Goal: Task Accomplishment & Management: Complete application form

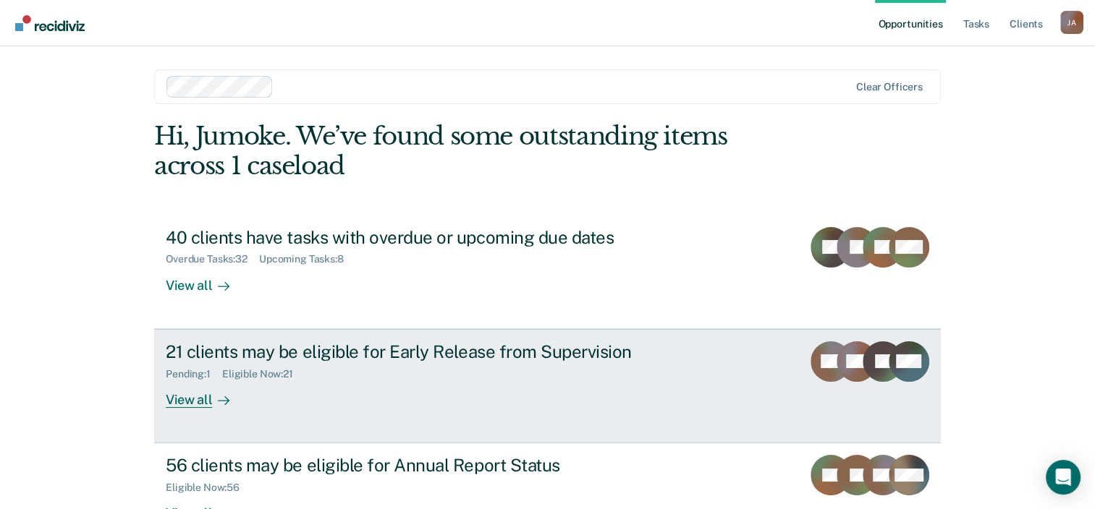
click at [287, 356] on div "21 clients may be eligible for Early Release from Supervision" at bounding box center [420, 352] width 508 height 21
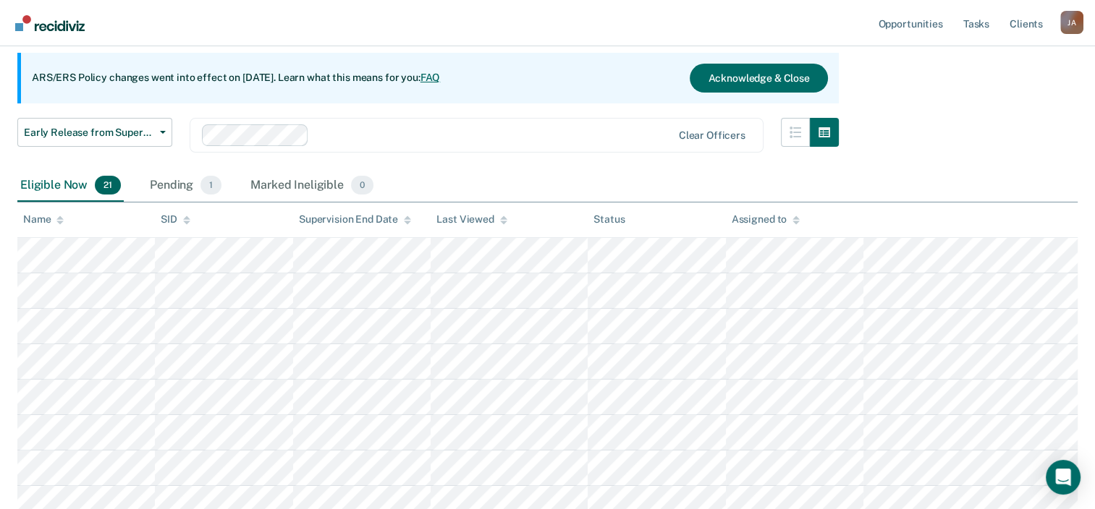
scroll to position [145, 0]
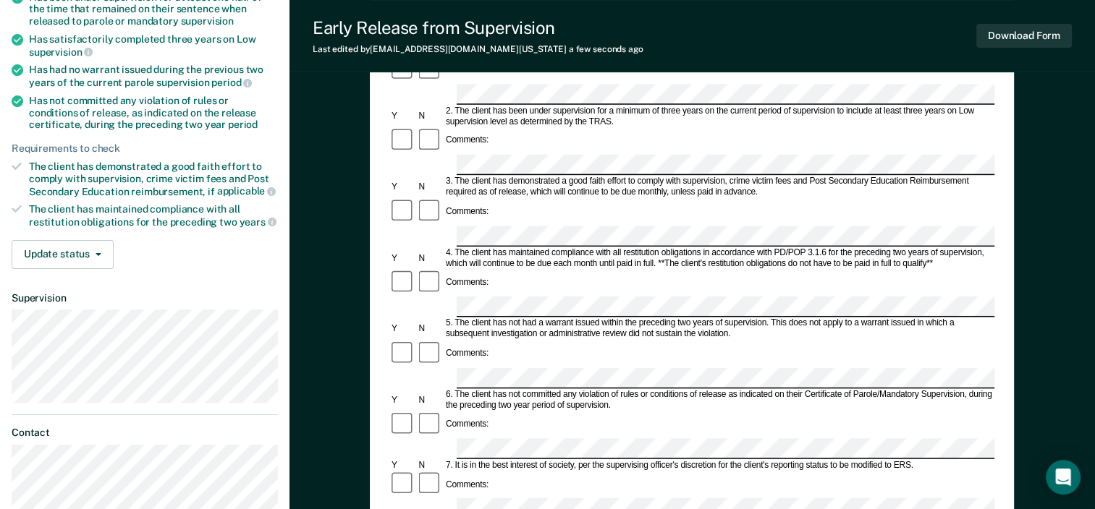
scroll to position [217, 0]
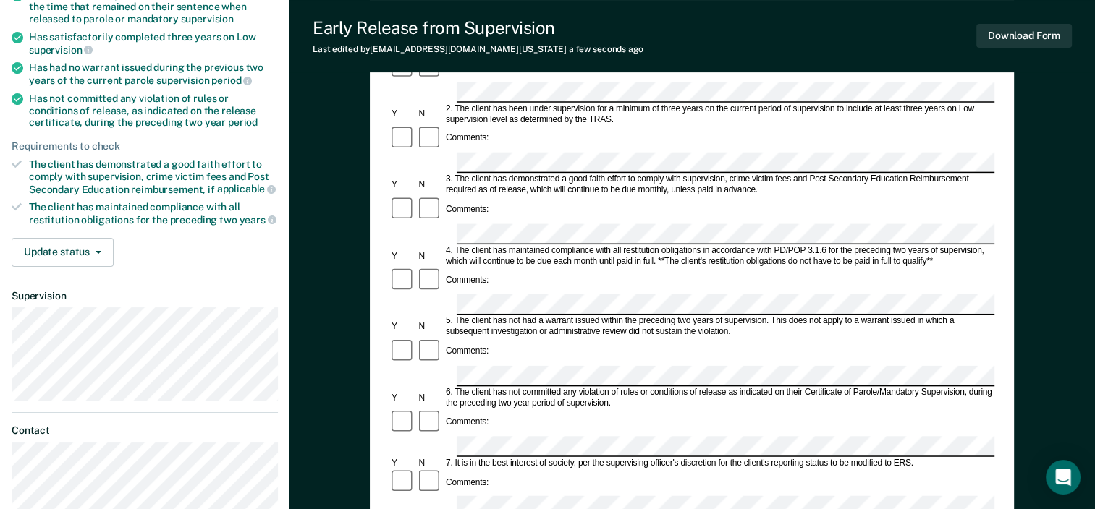
click at [782, 271] on form "Early Release from Supervision (ERS) Checklist, Recommendation, and Determinati…" at bounding box center [691, 447] width 605 height 1048
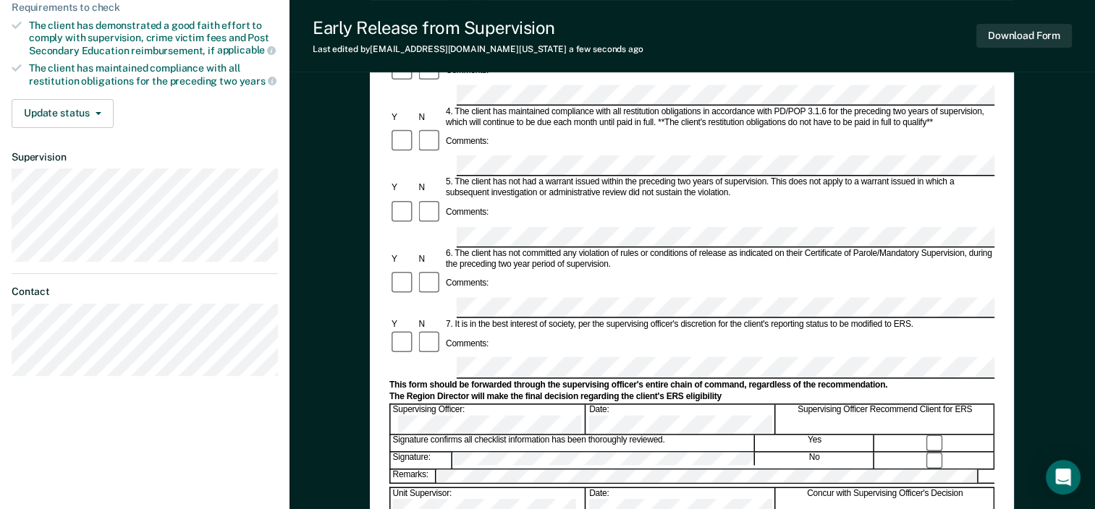
scroll to position [362, 0]
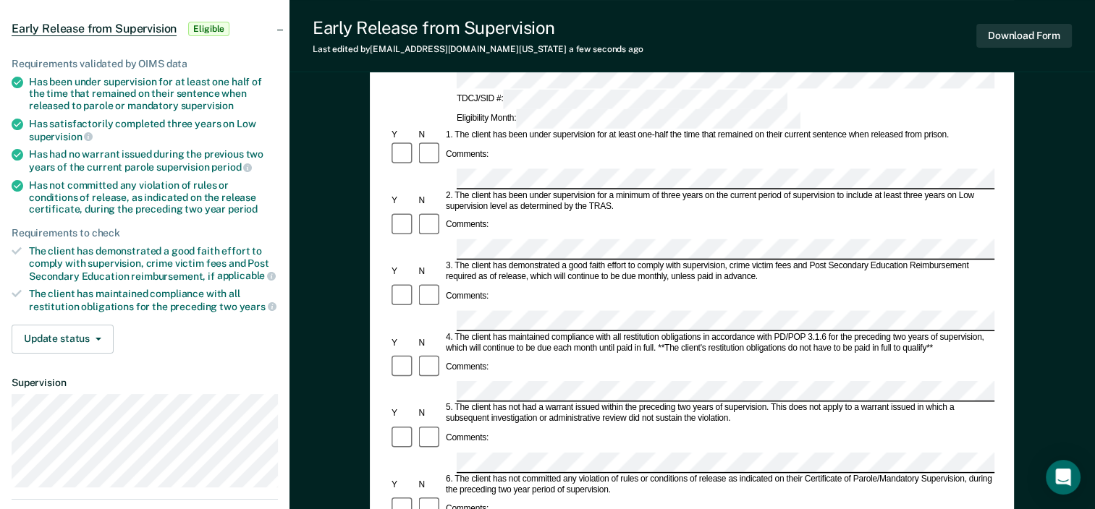
scroll to position [128, 0]
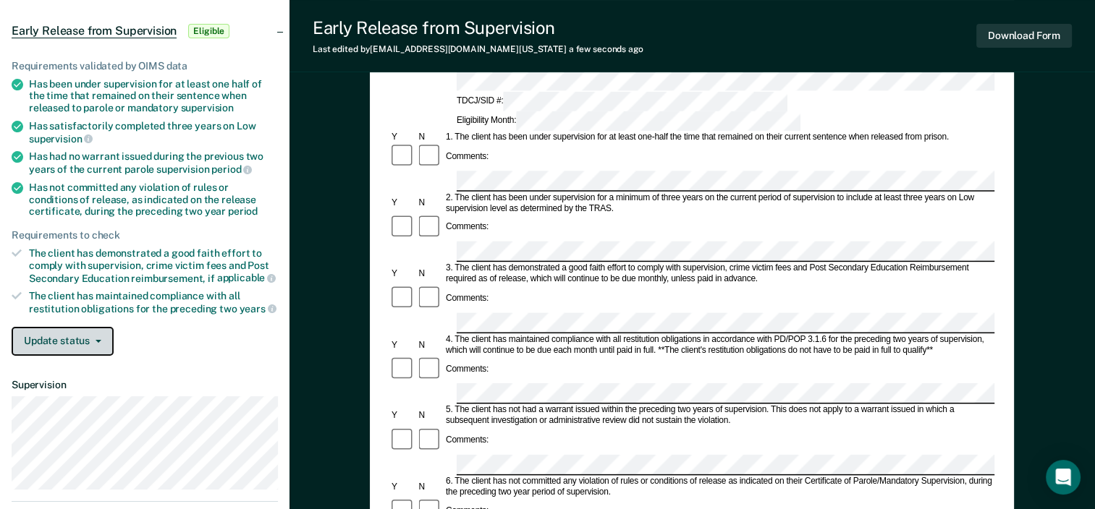
click at [99, 340] on icon "button" at bounding box center [99, 341] width 6 height 3
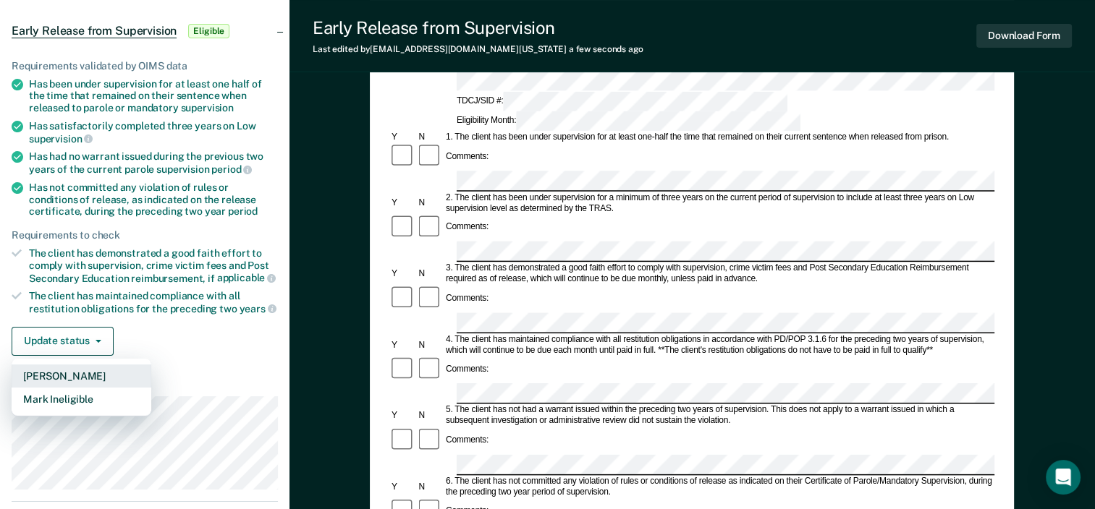
click at [90, 376] on button "[PERSON_NAME]" at bounding box center [82, 376] width 140 height 23
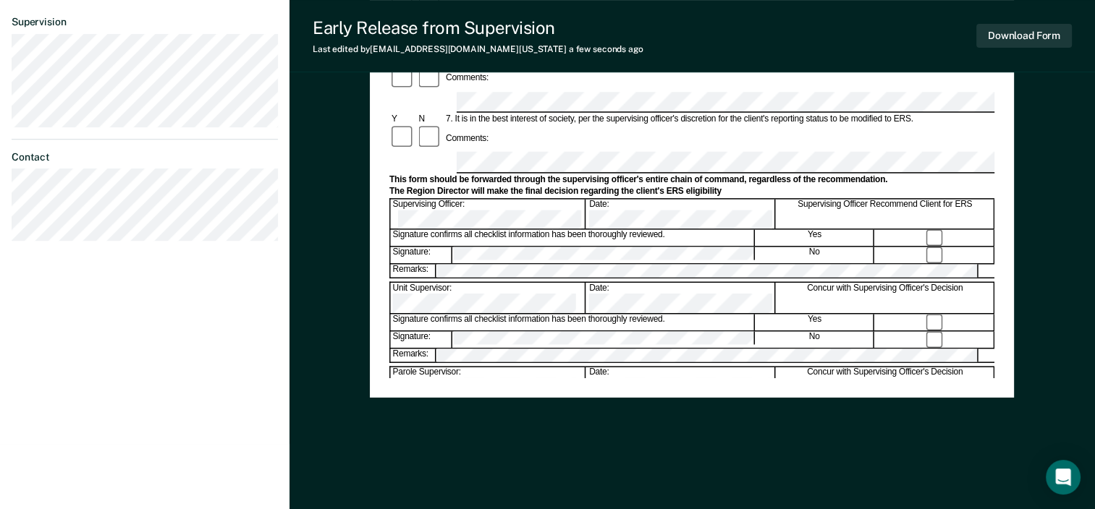
scroll to position [562, 0]
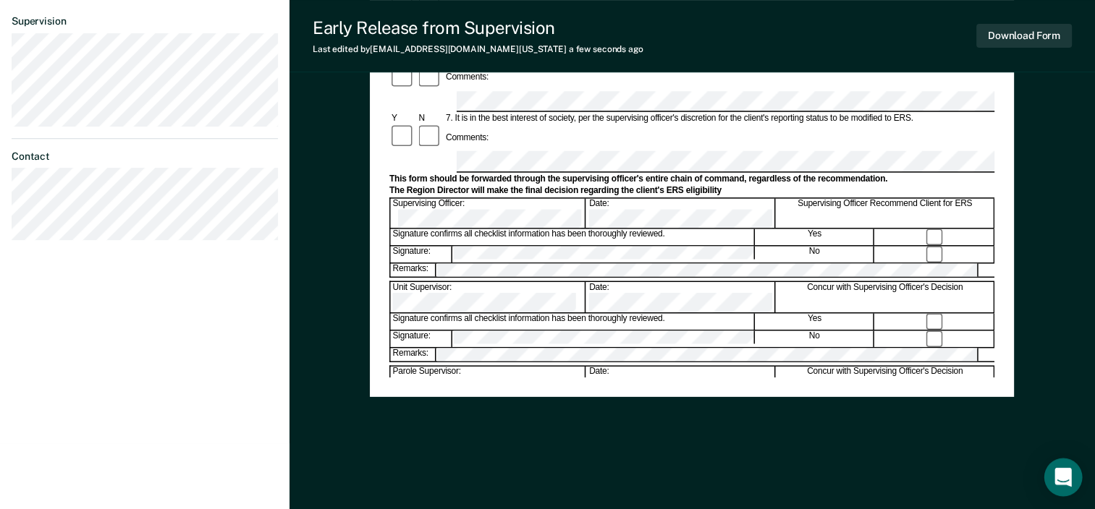
click at [1065, 473] on icon "Open Intercom Messenger" at bounding box center [1062, 477] width 17 height 19
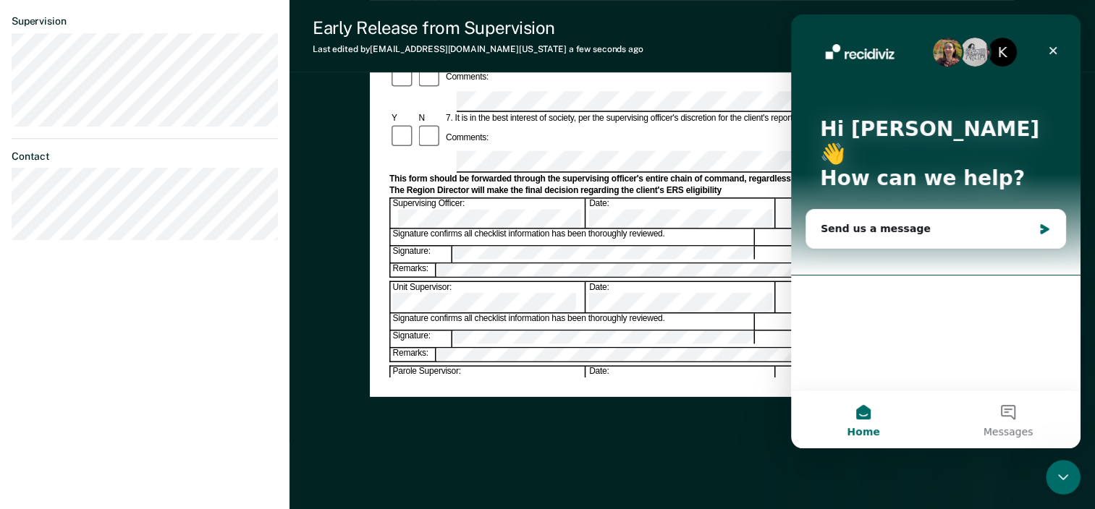
scroll to position [0, 0]
click at [1048, 50] on icon "Close" at bounding box center [1053, 51] width 12 height 12
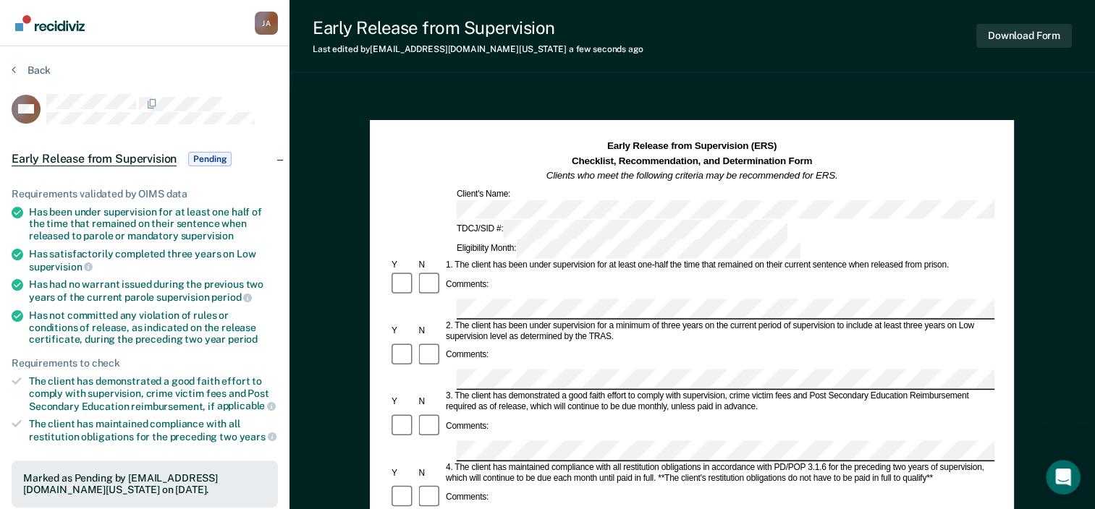
click at [11, 69] on section "Back MD Early Release from Supervision Pending Requirements validated by OIMS d…" at bounding box center [144, 438] width 289 height 785
click at [8, 71] on section "Back MD Early Release from Supervision Pending Requirements validated by OIMS d…" at bounding box center [144, 438] width 289 height 785
click at [203, 66] on div "Back" at bounding box center [145, 79] width 266 height 30
click at [12, 67] on icon at bounding box center [14, 70] width 4 height 12
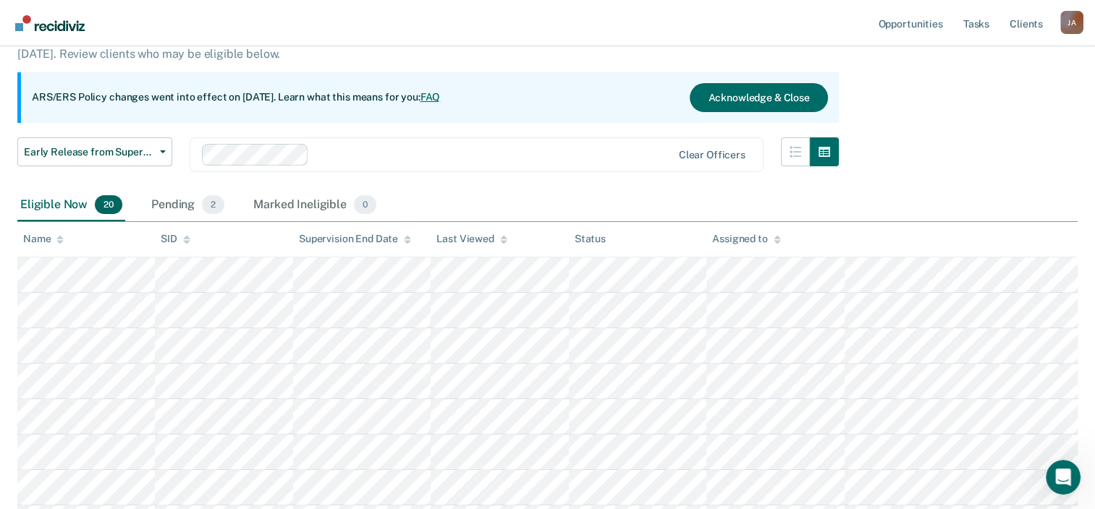
scroll to position [145, 0]
